Goal: Task Accomplishment & Management: Complete application form

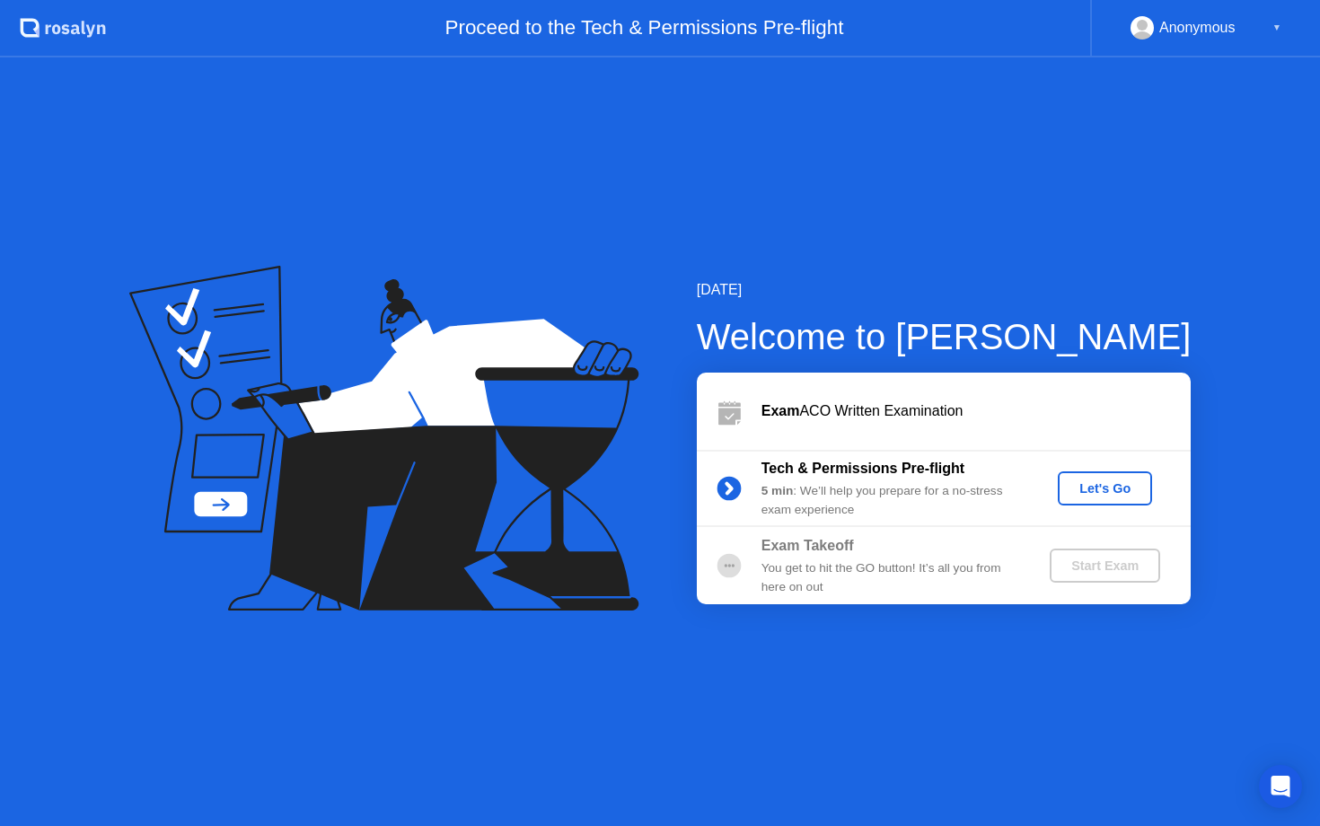
click at [1083, 490] on div "Let's Go" at bounding box center [1105, 488] width 80 height 14
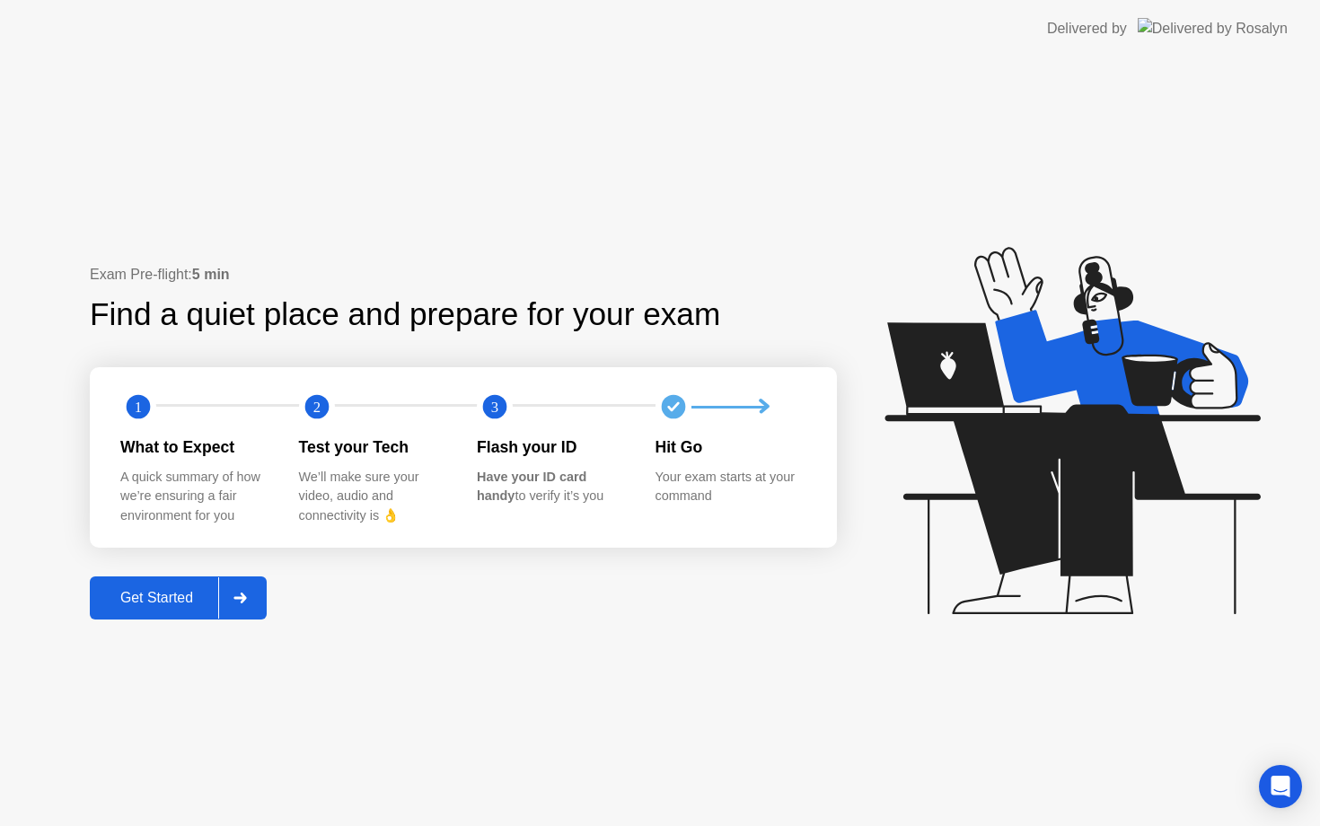
click at [189, 602] on div "Get Started" at bounding box center [156, 598] width 123 height 16
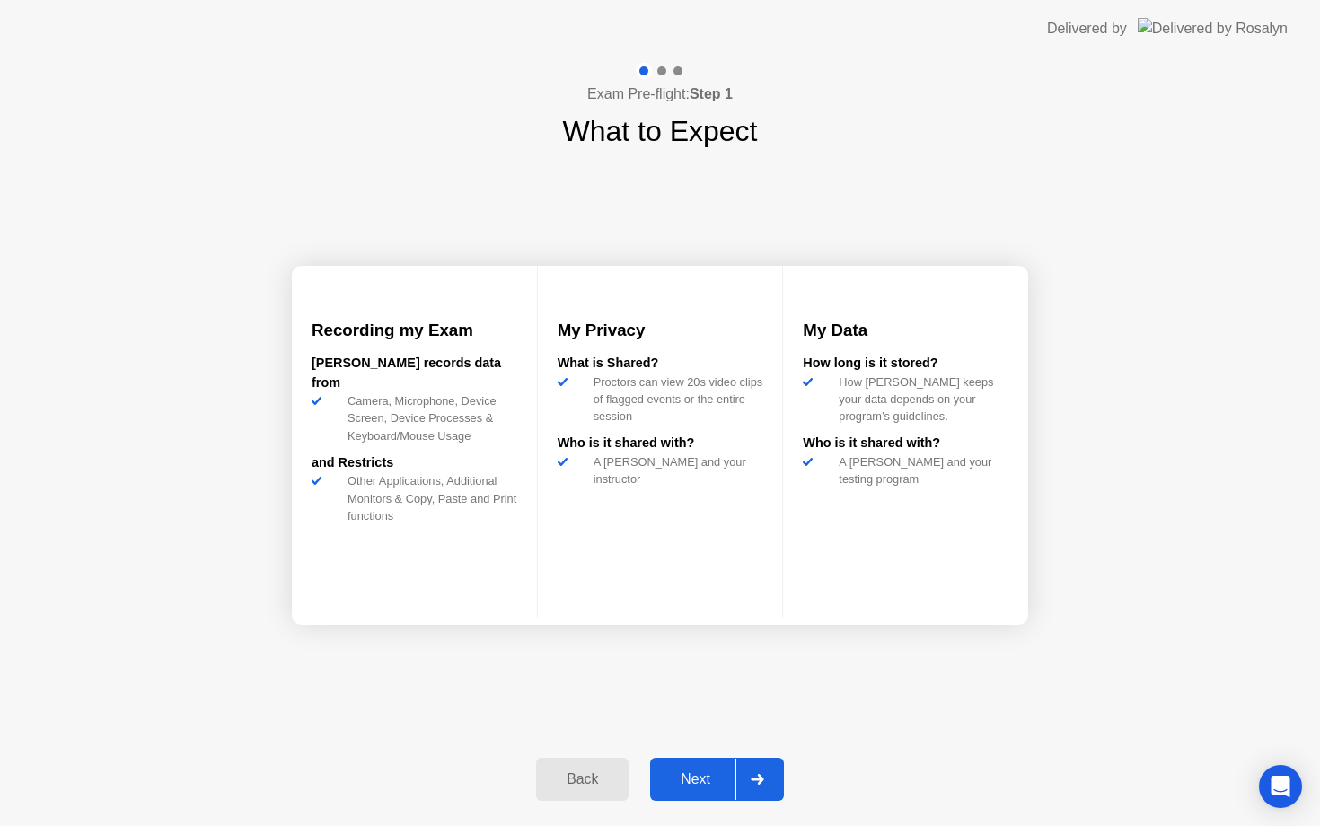
click at [676, 778] on div "Next" at bounding box center [695, 779] width 80 height 16
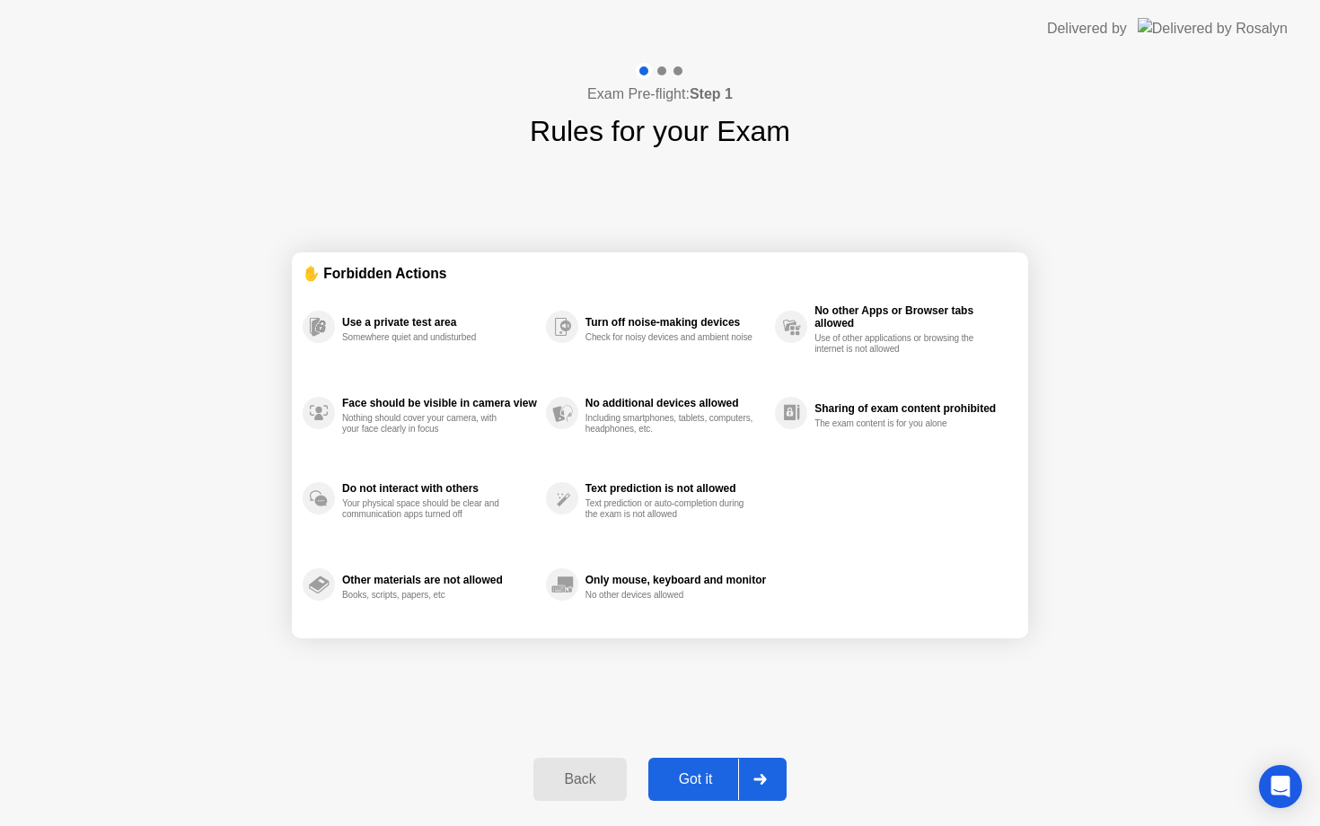
click at [676, 778] on div "Got it" at bounding box center [696, 779] width 84 height 16
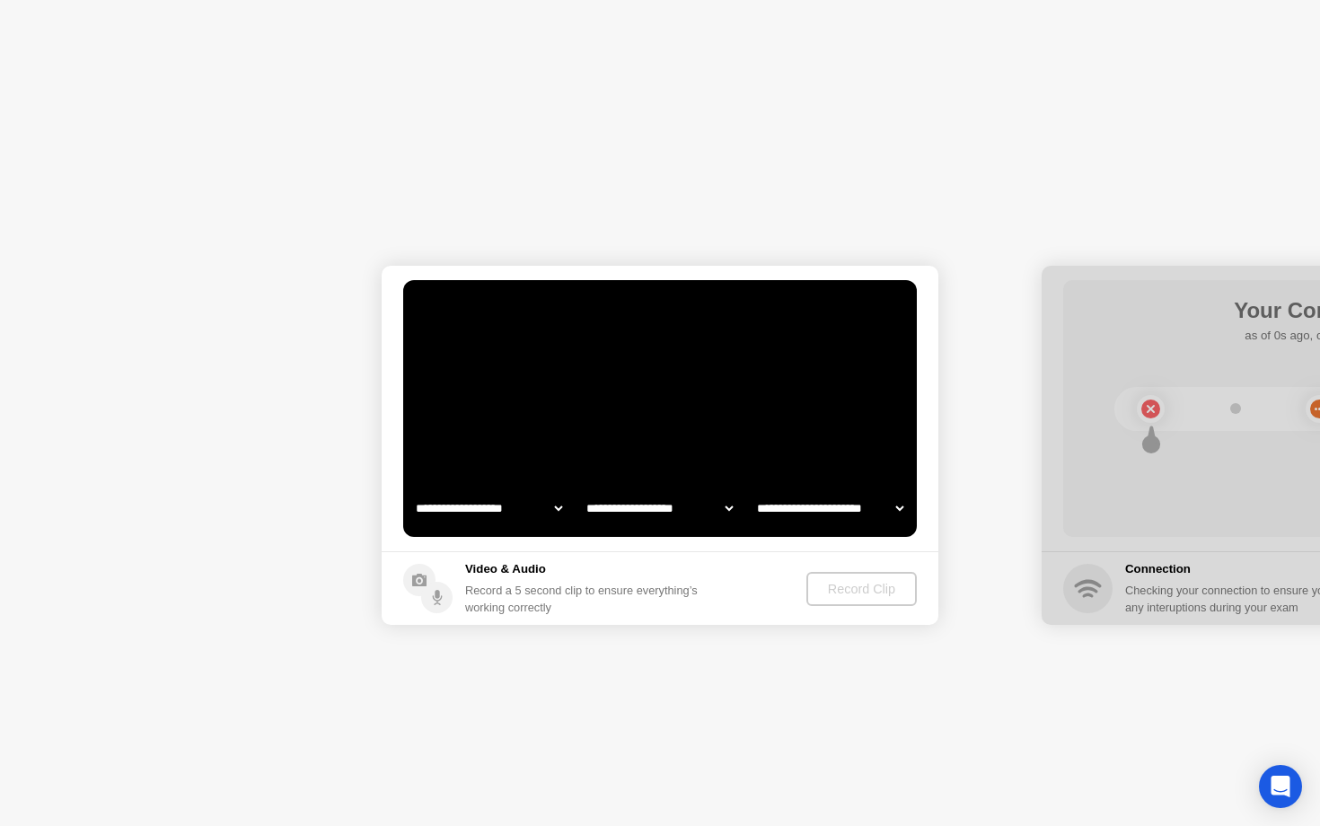
select select "**********"
select select "*******"
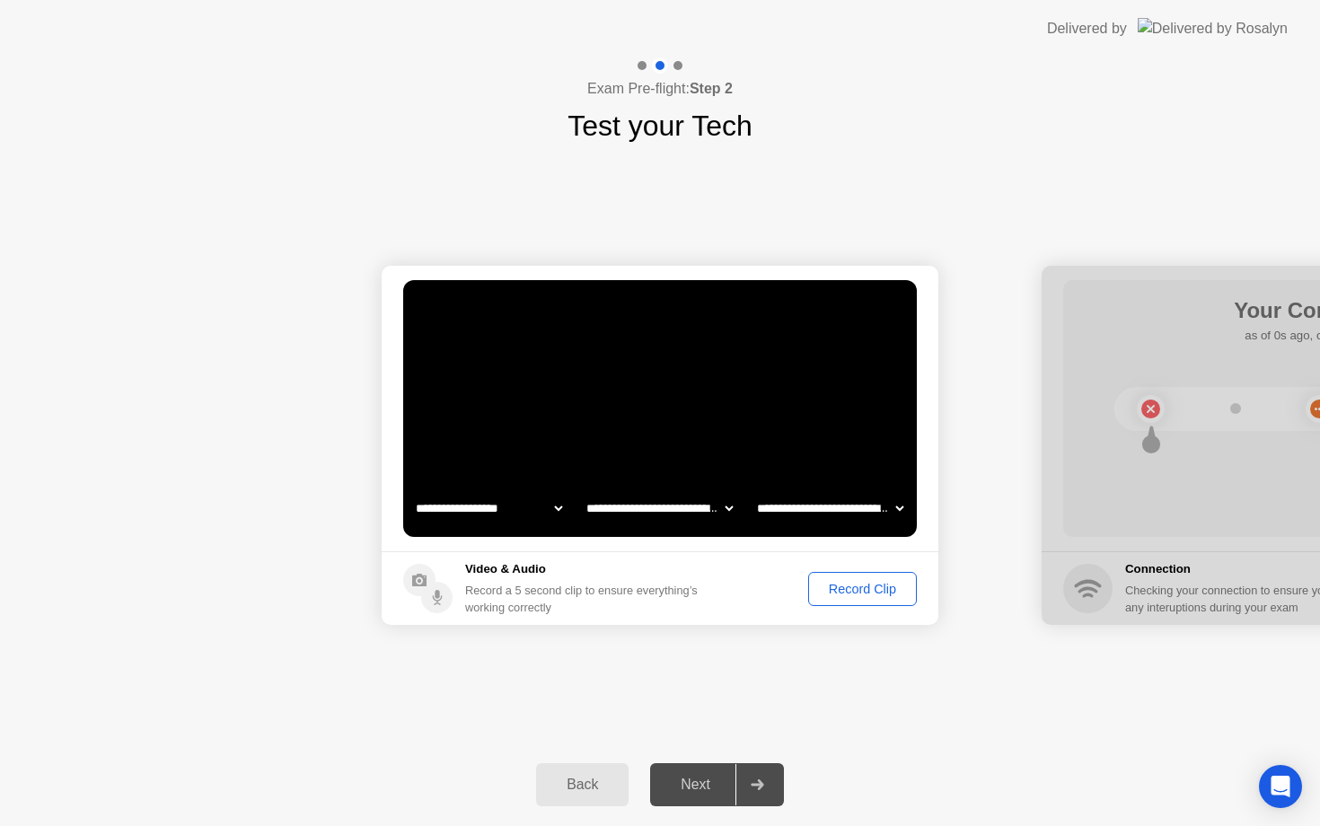
click at [829, 586] on div "Record Clip" at bounding box center [862, 589] width 96 height 14
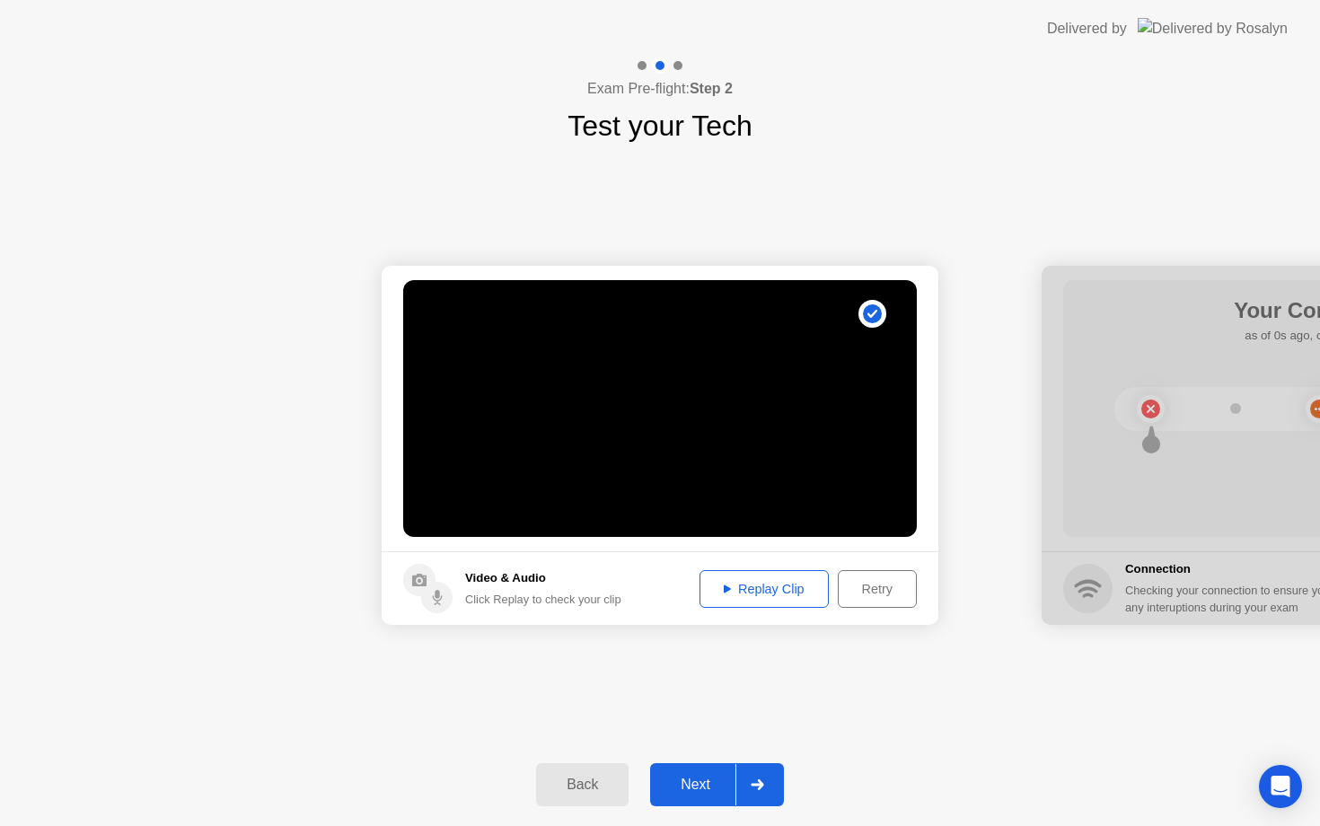
click at [764, 584] on div "Replay Clip" at bounding box center [764, 589] width 117 height 14
click at [710, 777] on div "Next" at bounding box center [695, 785] width 80 height 16
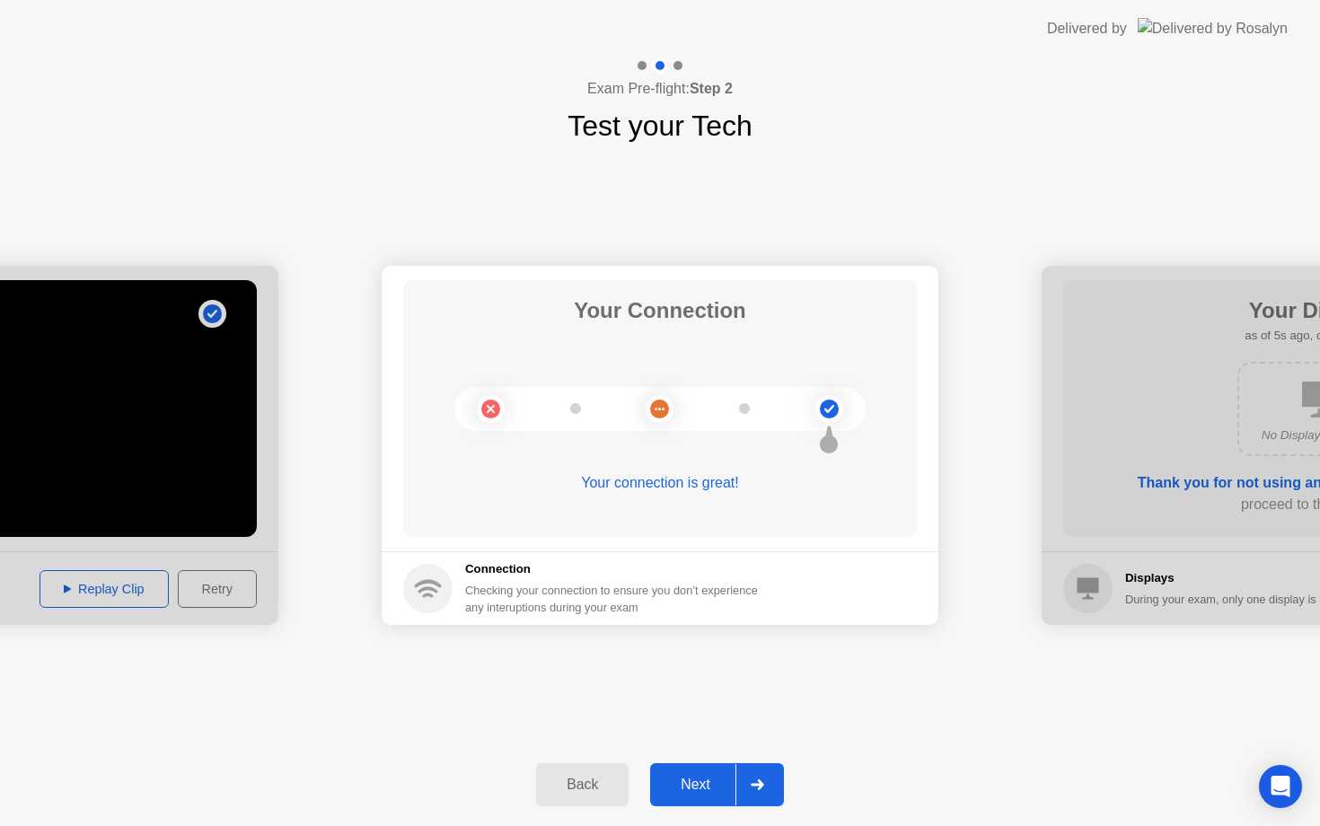
click at [710, 777] on div "Next" at bounding box center [695, 785] width 80 height 16
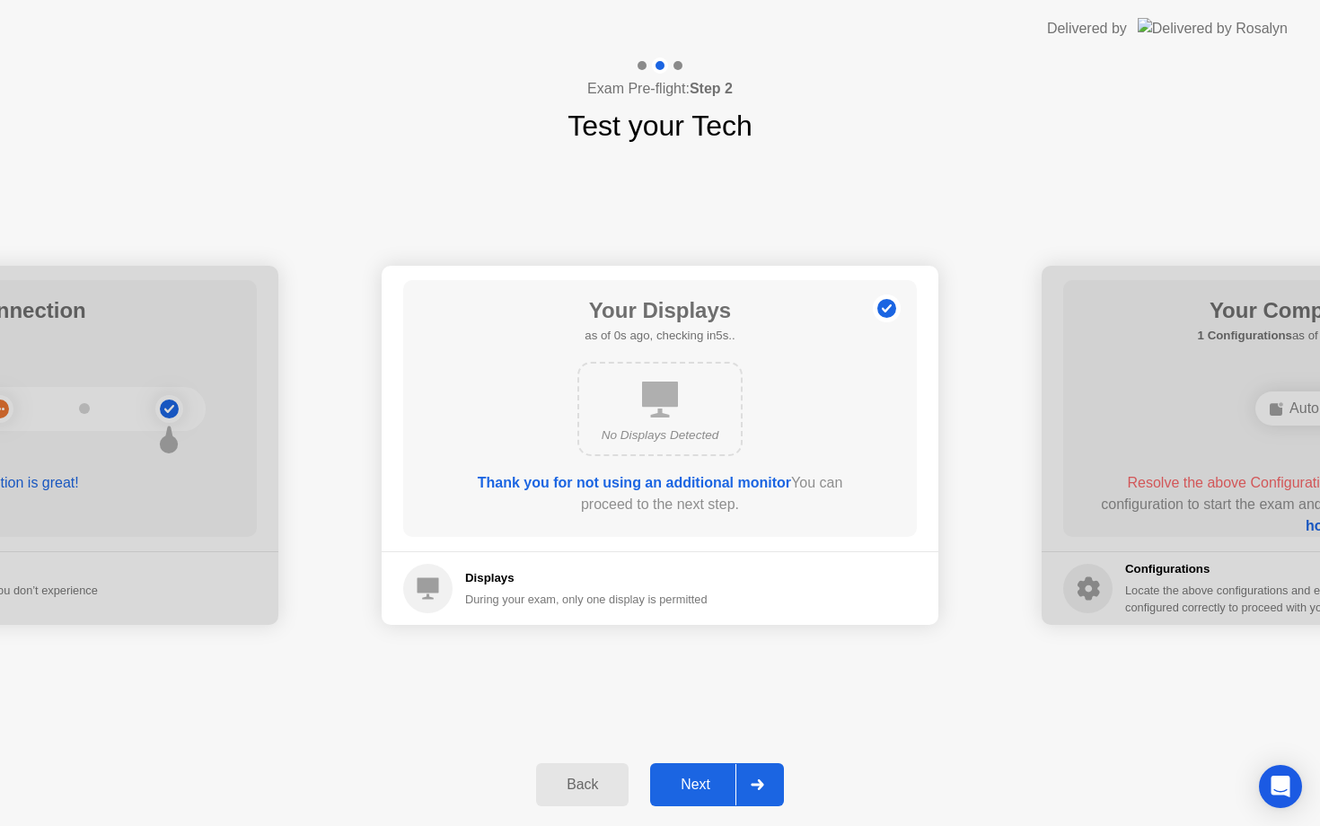
click at [710, 777] on div "Next" at bounding box center [695, 785] width 80 height 16
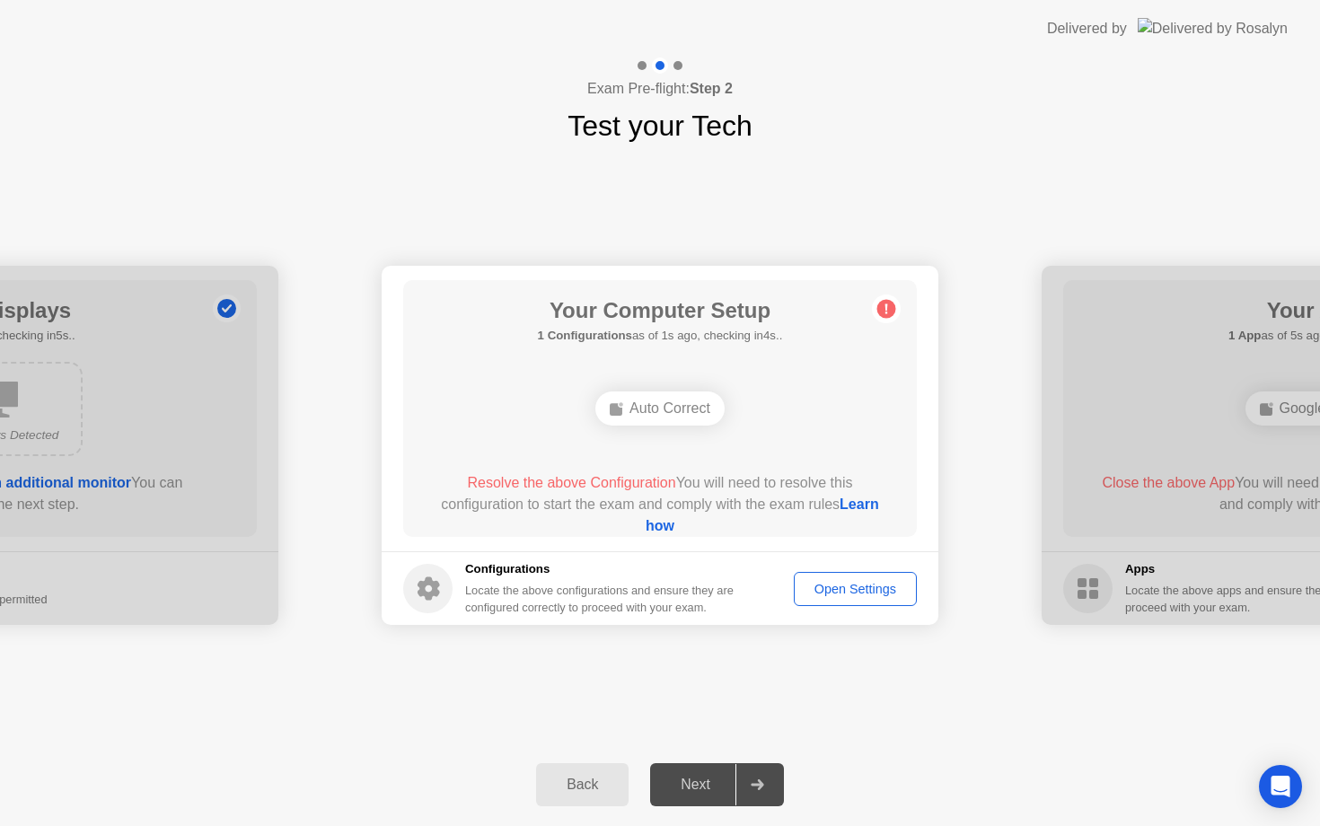
click at [813, 582] on div "Open Settings" at bounding box center [855, 589] width 110 height 14
click at [675, 412] on div "Auto Correct" at bounding box center [659, 408] width 129 height 34
click at [857, 601] on button "Open Settings" at bounding box center [855, 589] width 123 height 34
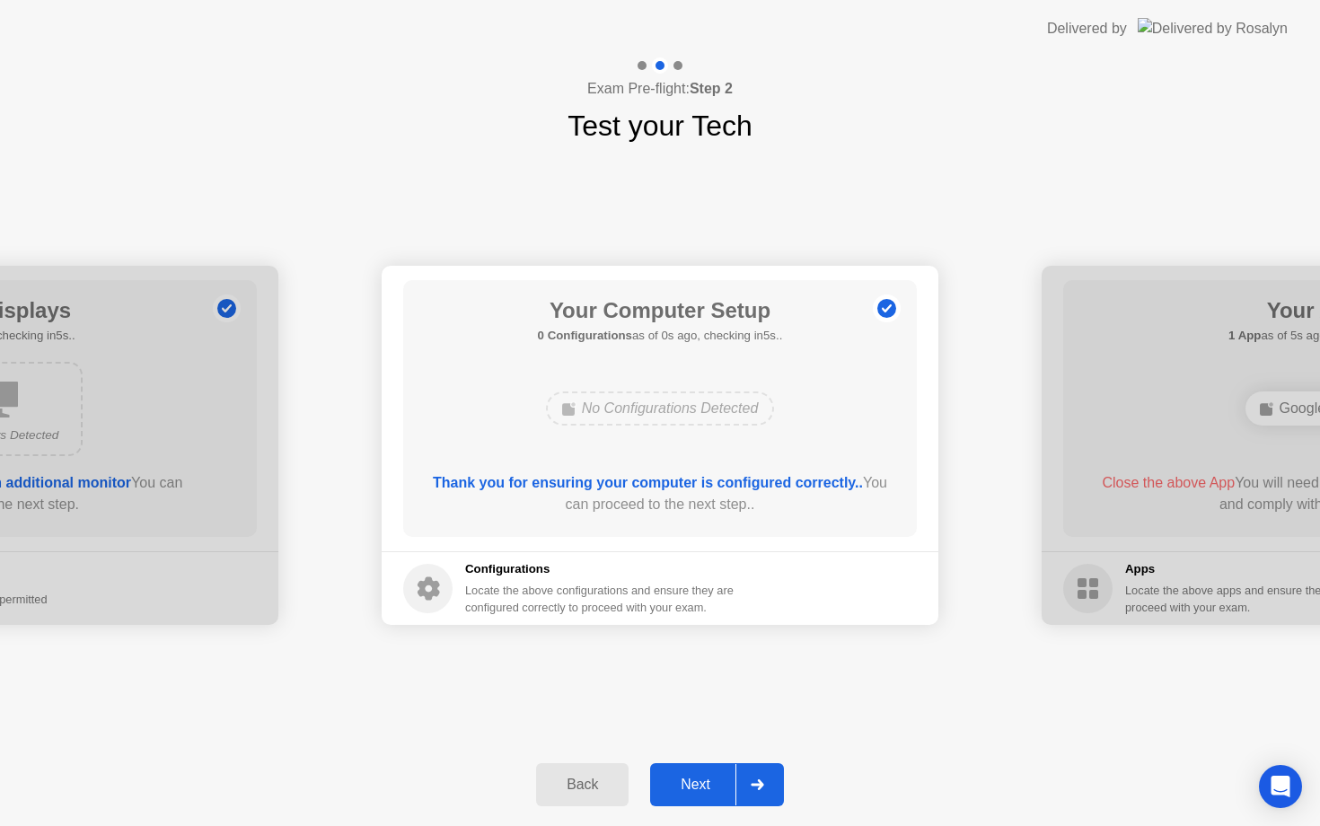
click at [695, 778] on div "Next" at bounding box center [695, 785] width 80 height 16
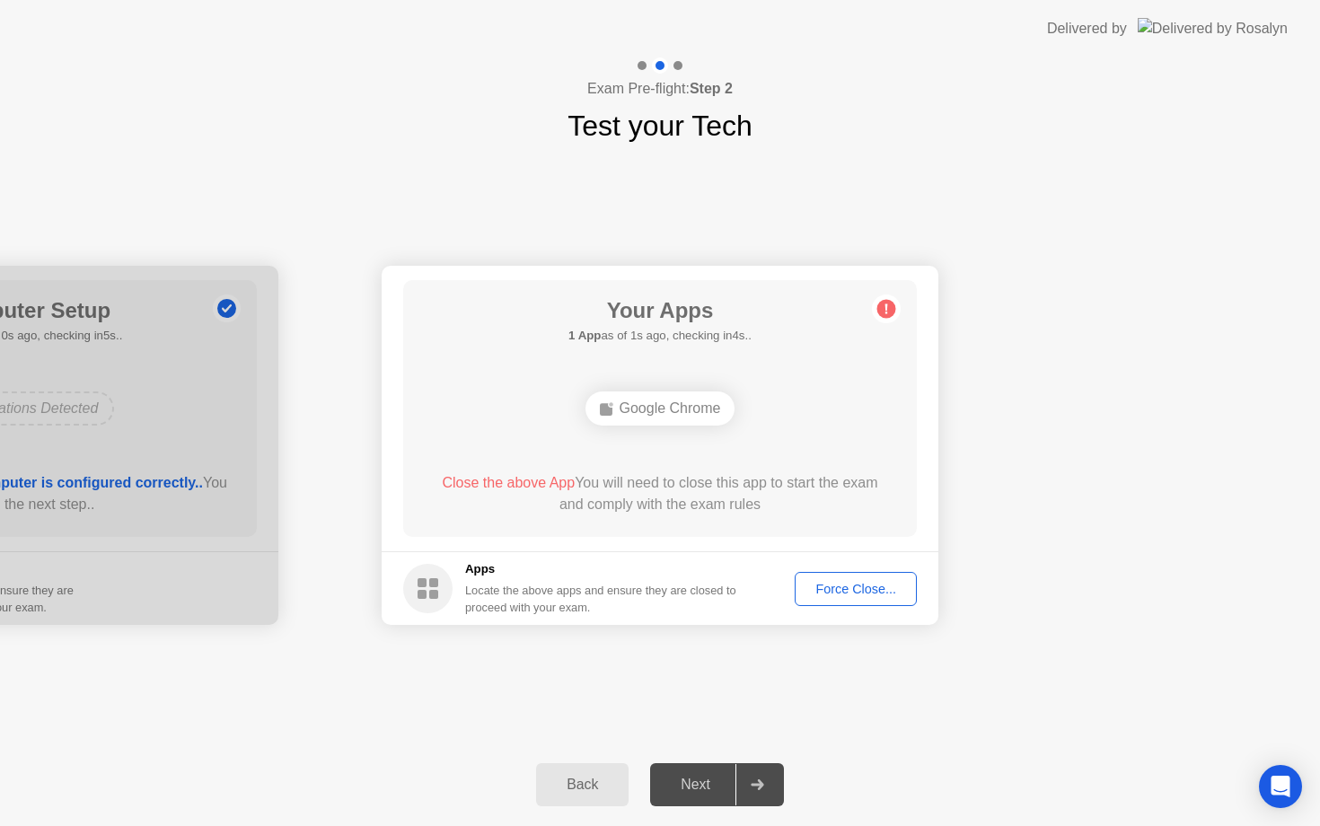
click at [846, 589] on div "Force Close..." at bounding box center [856, 589] width 110 height 14
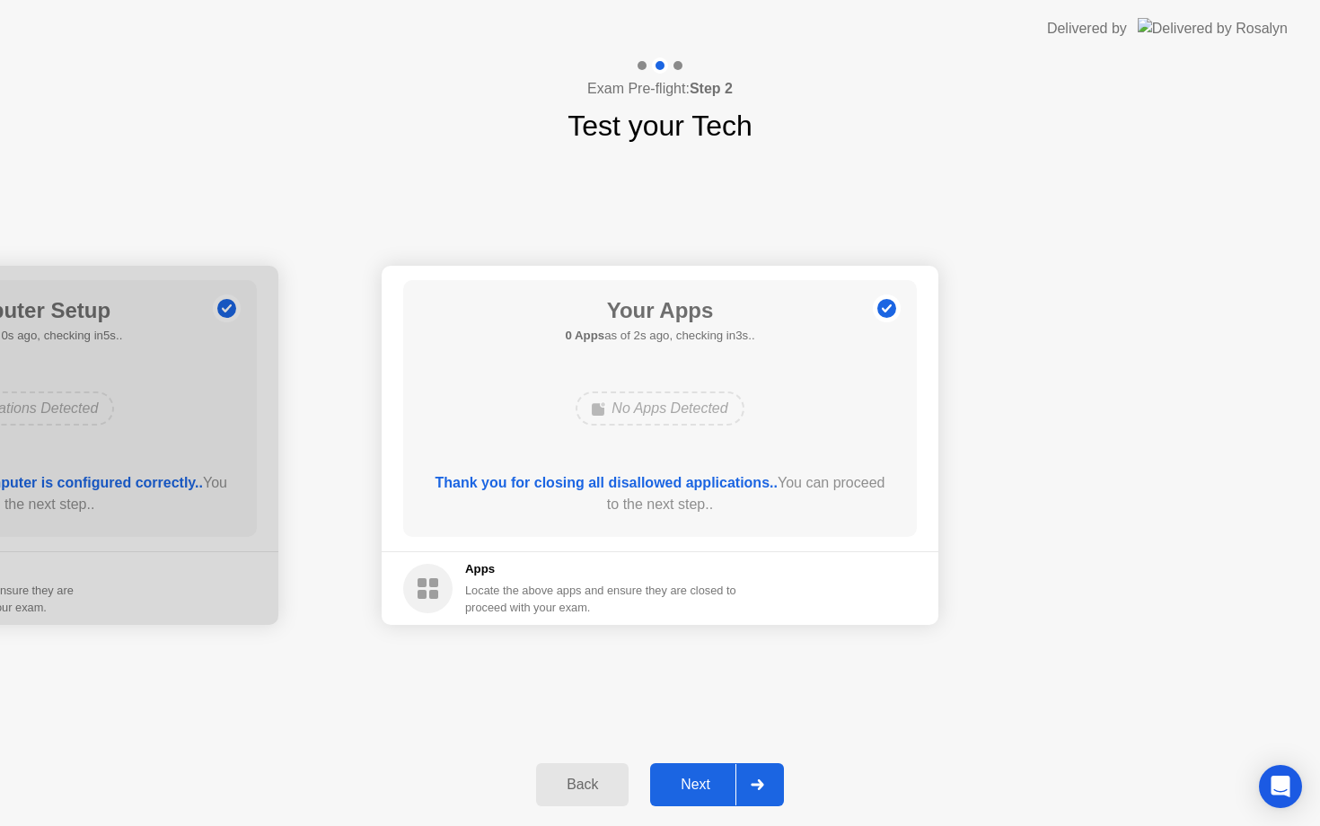
click at [680, 780] on div "Next" at bounding box center [695, 785] width 80 height 16
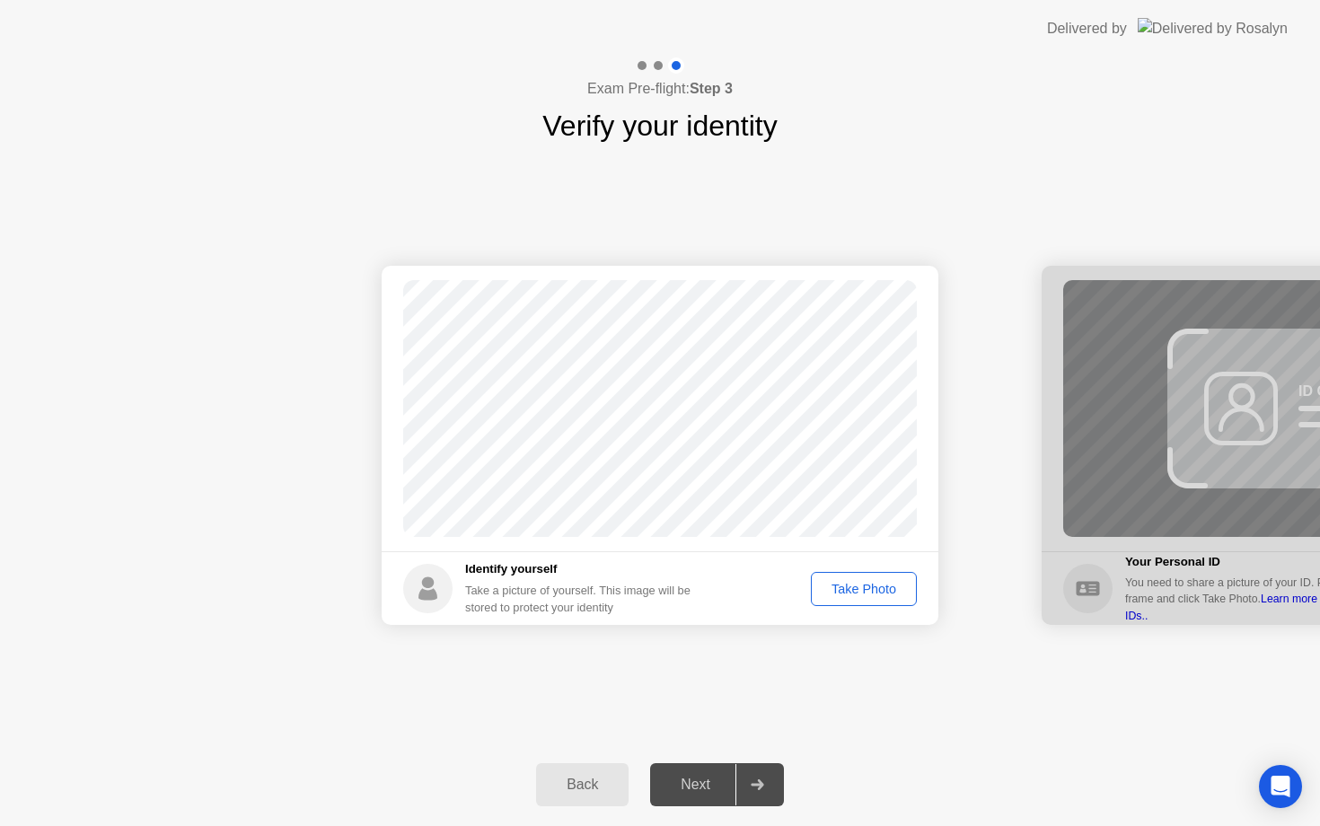
click at [843, 596] on div "Take Photo" at bounding box center [863, 589] width 93 height 14
click at [860, 582] on div "Retake" at bounding box center [875, 589] width 70 height 14
click at [847, 595] on div "Take Photo" at bounding box center [863, 589] width 93 height 14
click at [686, 777] on div "Next" at bounding box center [695, 785] width 80 height 16
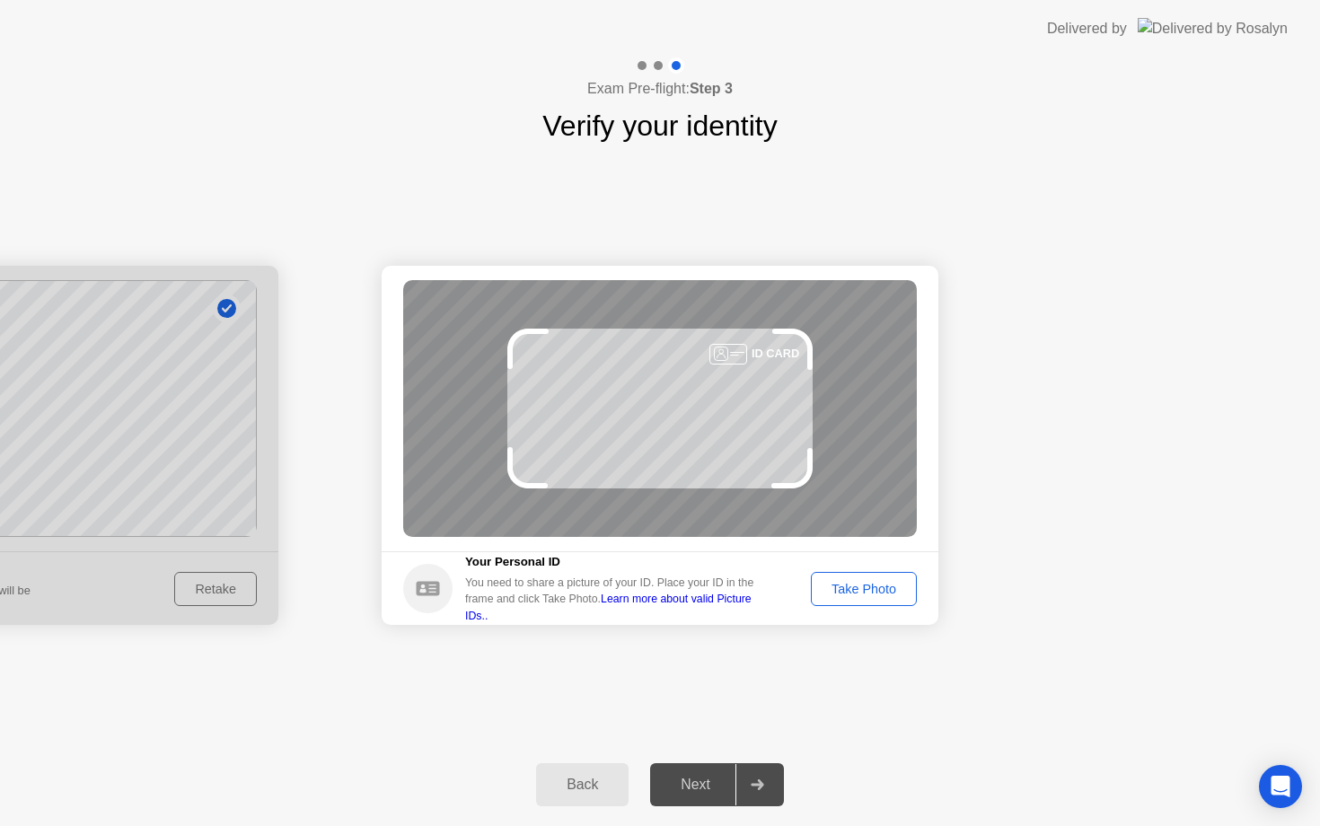
click at [873, 585] on div "Take Photo" at bounding box center [863, 589] width 93 height 14
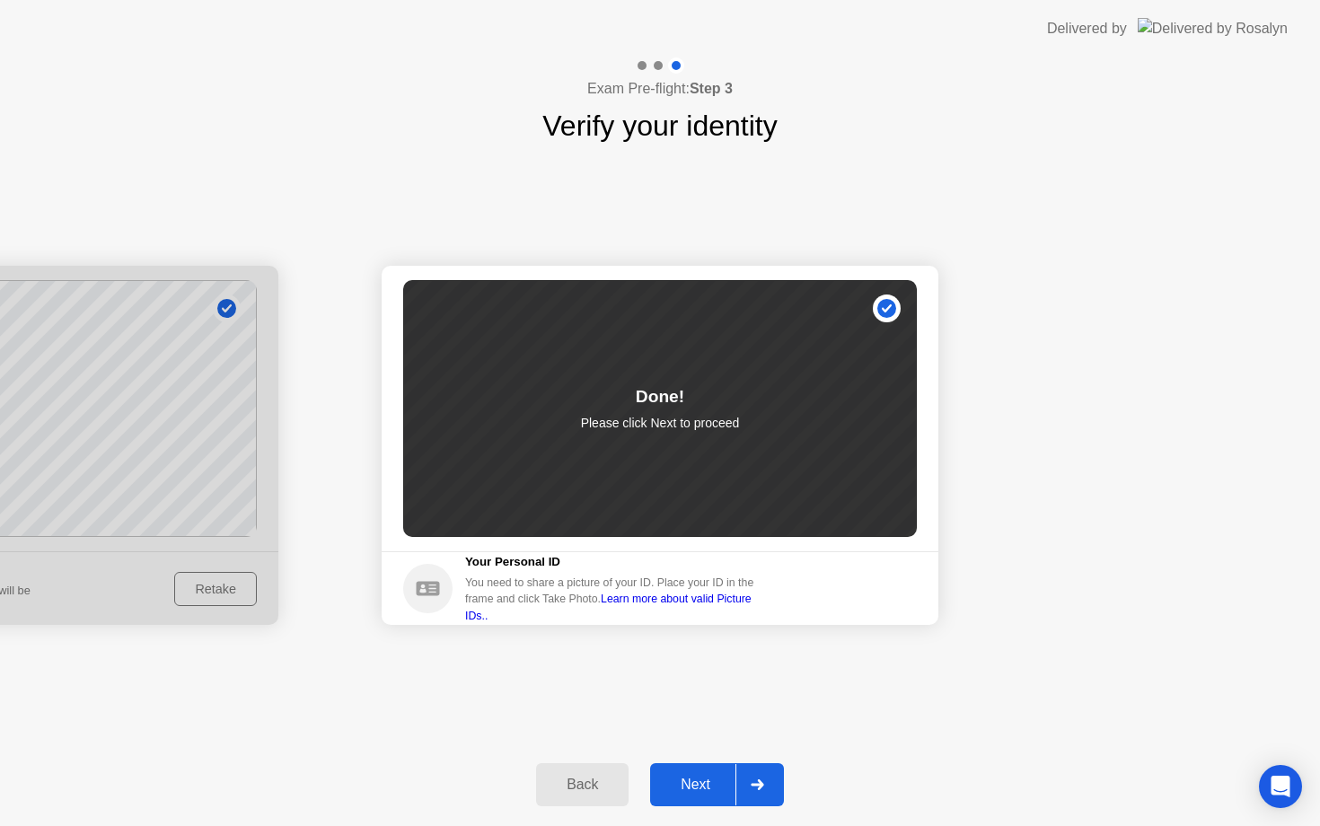
click at [705, 778] on div "Next" at bounding box center [695, 785] width 80 height 16
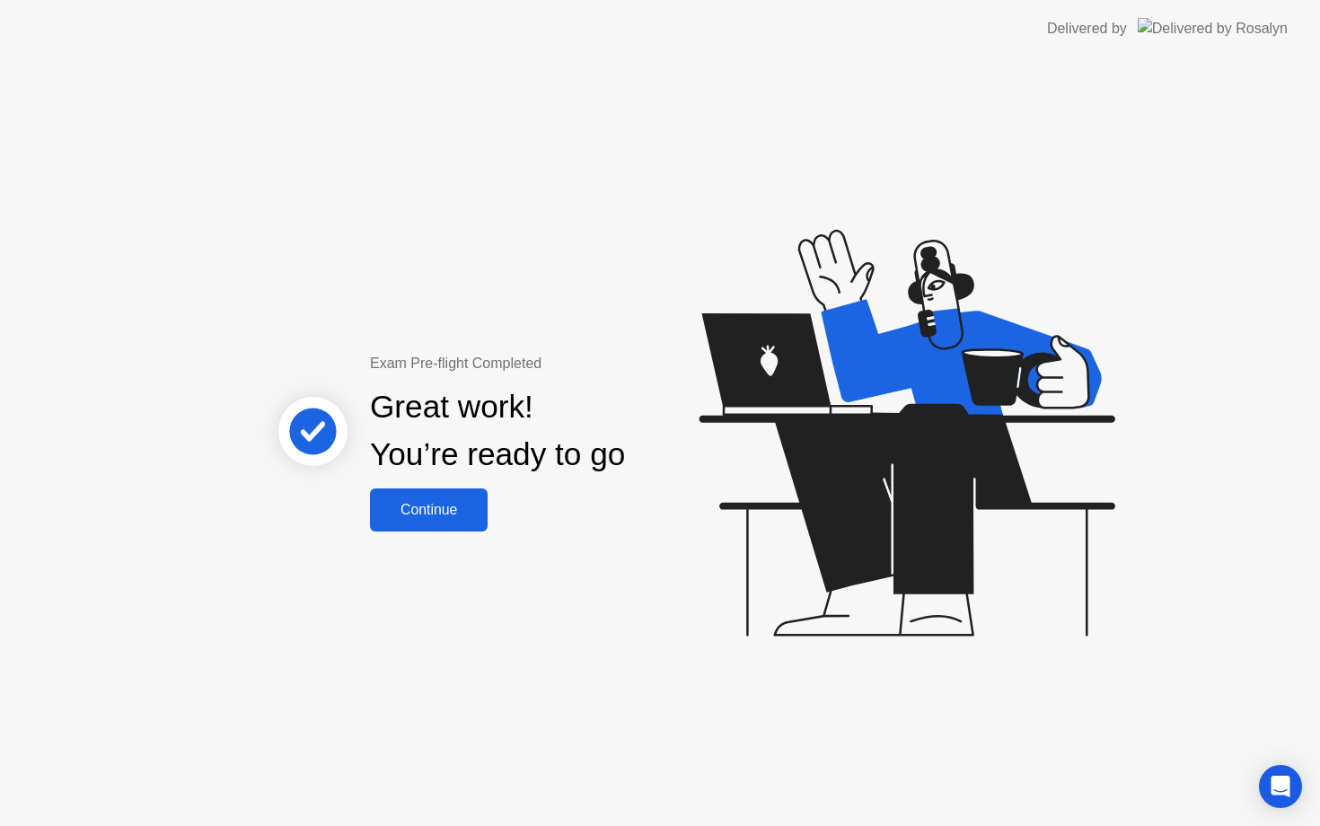
click at [421, 525] on button "Continue" at bounding box center [429, 509] width 118 height 43
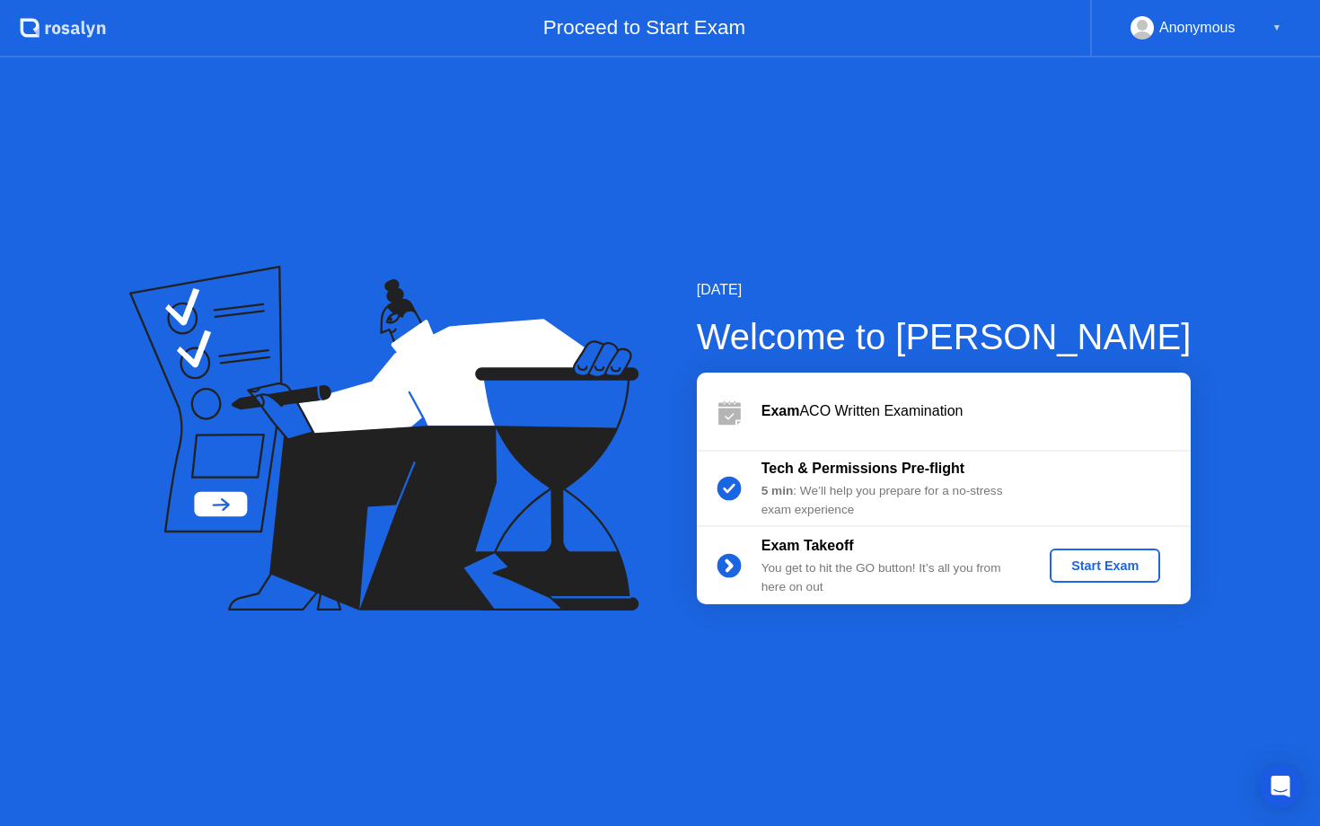
click at [1085, 563] on div "Start Exam" at bounding box center [1105, 565] width 96 height 14
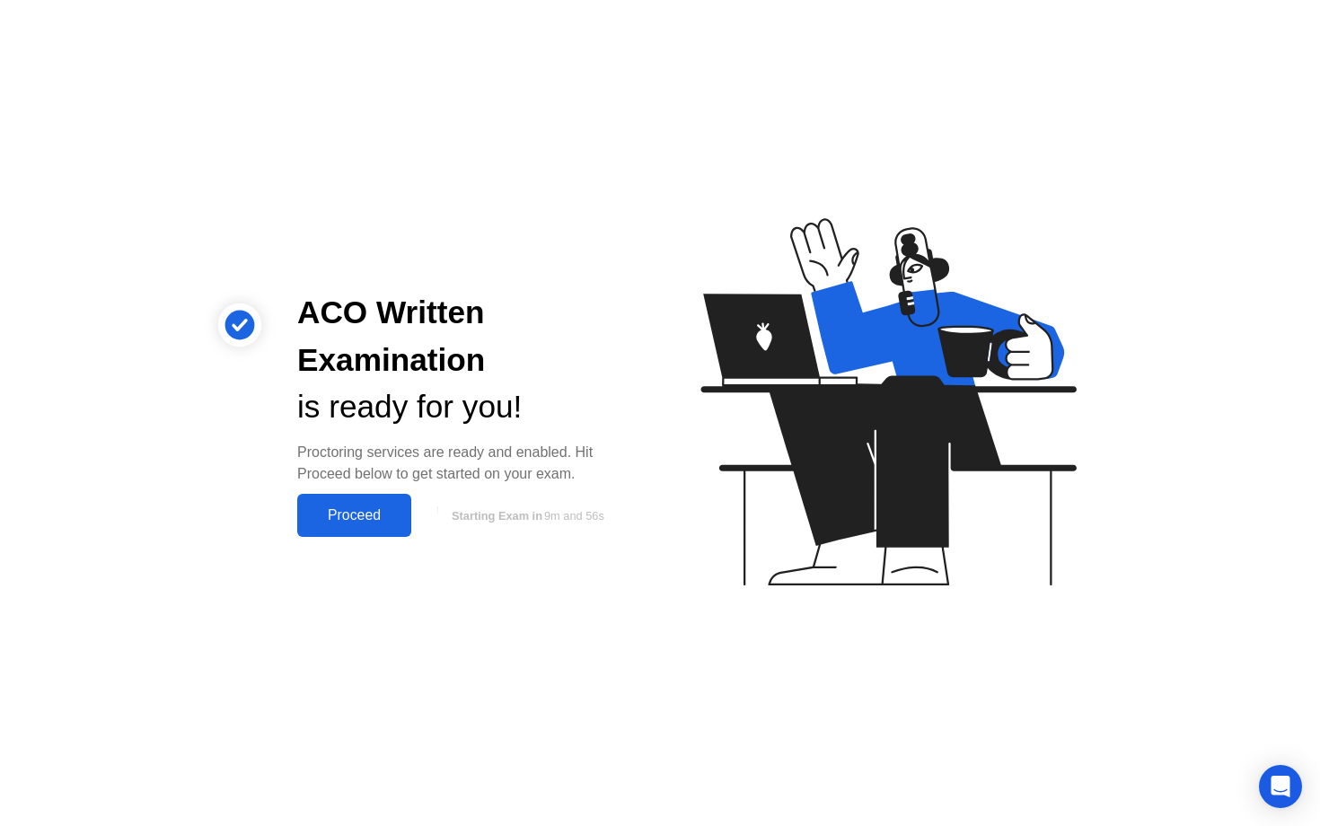
click at [382, 520] on div "Proceed" at bounding box center [354, 515] width 103 height 16
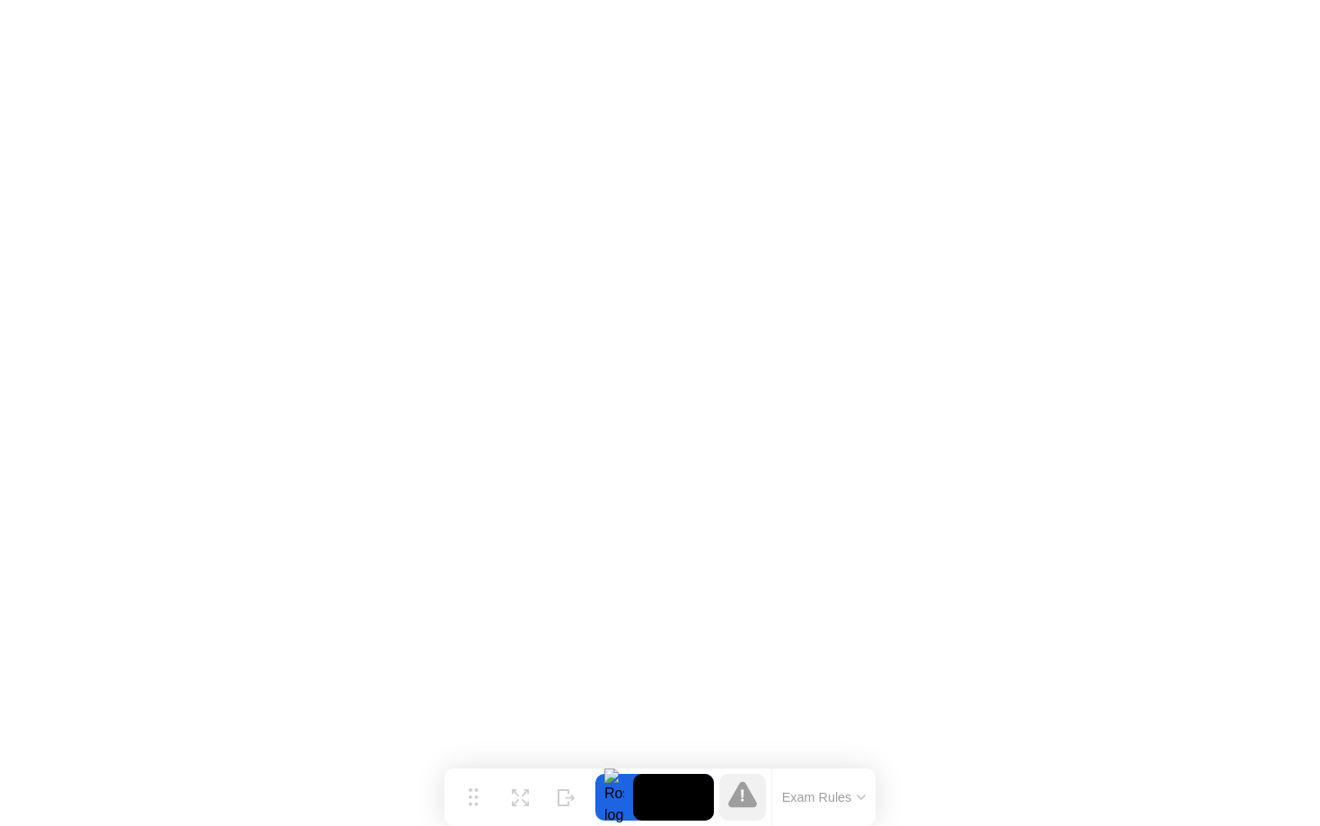
click at [841, 798] on button "Exam Rules" at bounding box center [824, 797] width 95 height 16
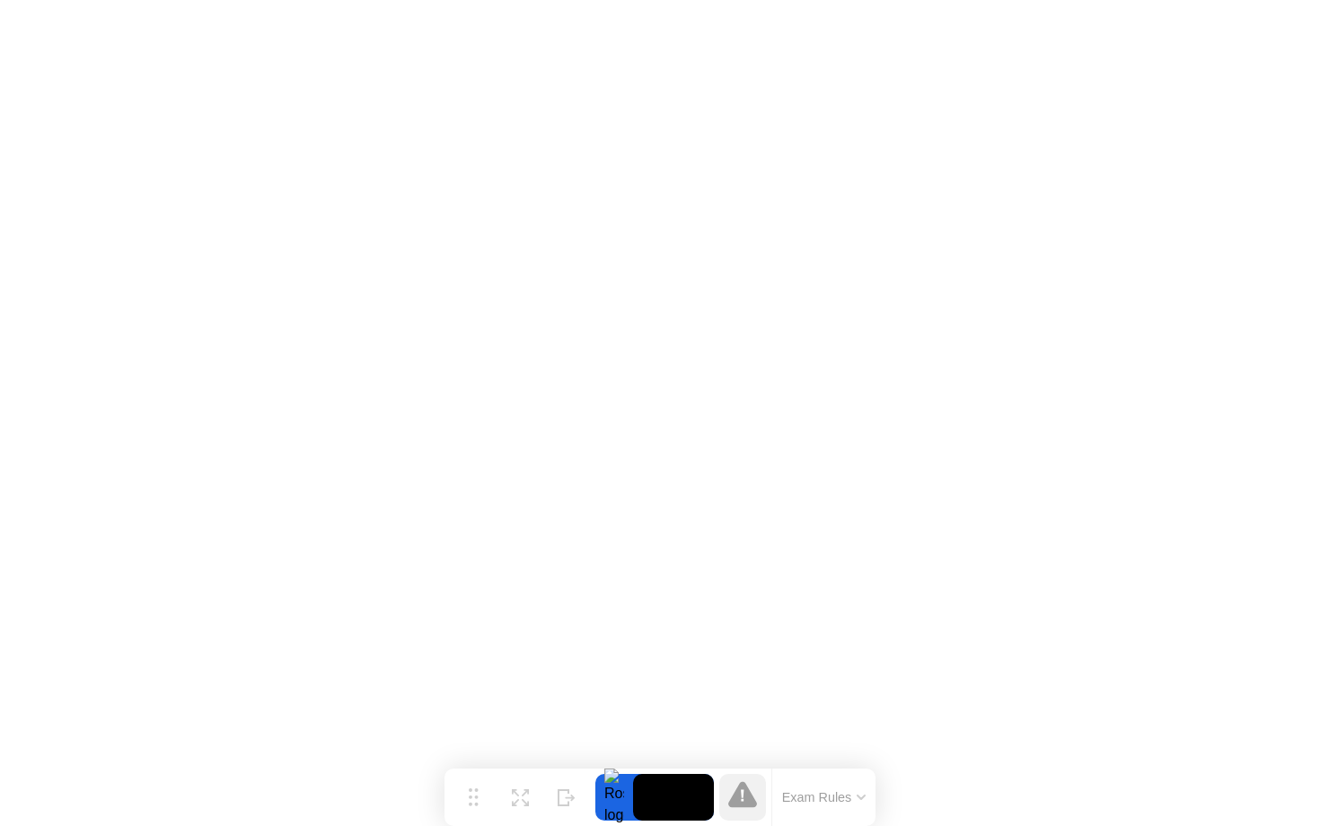
click at [839, 796] on button "Exam Rules" at bounding box center [824, 797] width 95 height 16
